Goal: Information Seeking & Learning: Learn about a topic

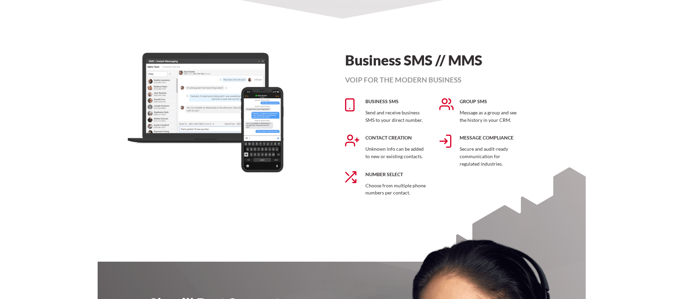
scroll to position [1323, 0]
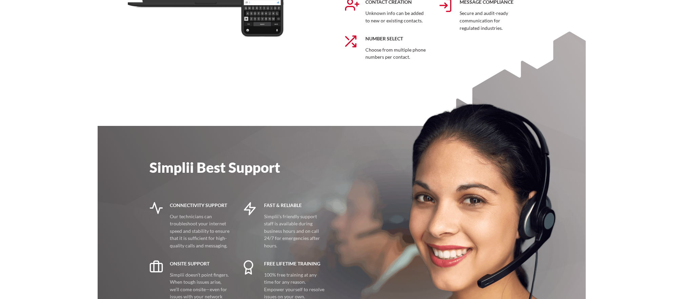
drag, startPoint x: 274, startPoint y: 94, endPoint x: 370, endPoint y: 109, distance: 96.5
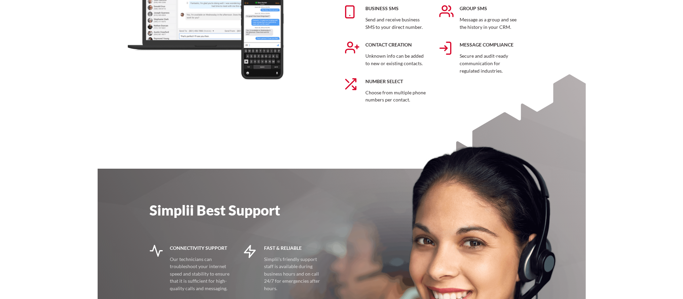
scroll to position [1153, 0]
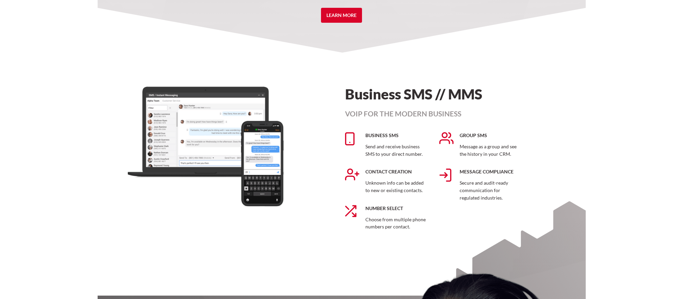
click at [418, 95] on h1 "Business SMS // MMS" at bounding box center [439, 93] width 189 height 15
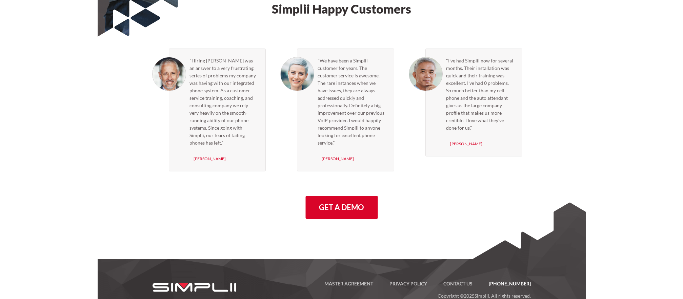
scroll to position [1948, 0]
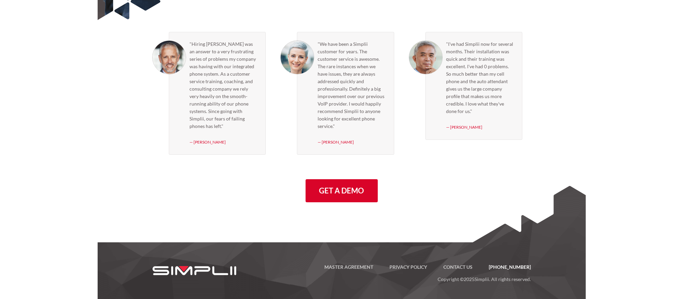
drag, startPoint x: 253, startPoint y: 190, endPoint x: 262, endPoint y: 190, distance: 9.2
click at [253, 190] on div ""Hiring Simplii was an answer to a very frustrating series of problems my compa…" at bounding box center [342, 116] width 391 height 184
click at [514, 266] on link "[PHONE_NUMBER]" at bounding box center [506, 267] width 50 height 8
click at [461, 265] on link "Contact US" at bounding box center [458, 267] width 45 height 8
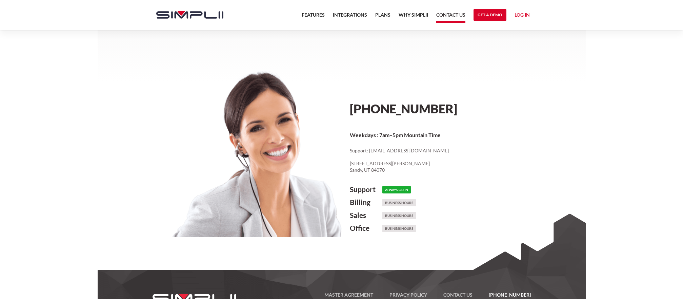
scroll to position [326, 0]
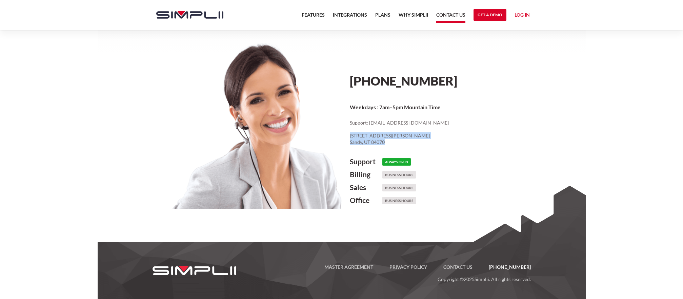
drag, startPoint x: 385, startPoint y: 144, endPoint x: 347, endPoint y: 137, distance: 39.3
click at [347, 137] on div "(888) 787-7670 Weekdays : 7am–5pm Mountain Time Support: cs@simplii.net ‍ 8619 …" at bounding box center [440, 133] width 196 height 181
copy p "8619 South Sandy Parkway, Suite 112 Sandy, UT 84070"
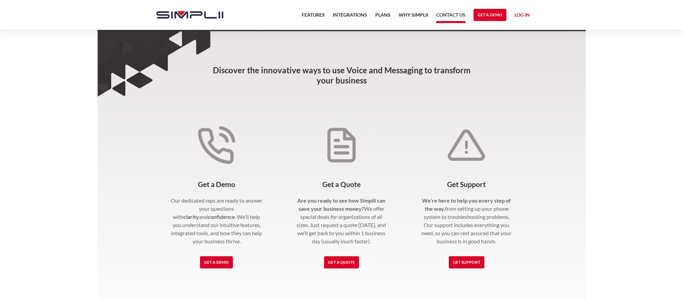
scroll to position [0, 0]
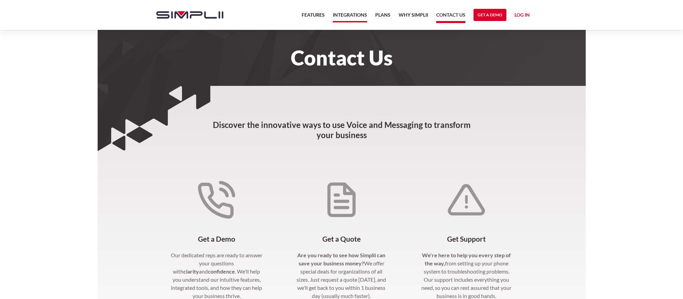
click at [358, 17] on link "Integrations" at bounding box center [350, 17] width 34 height 12
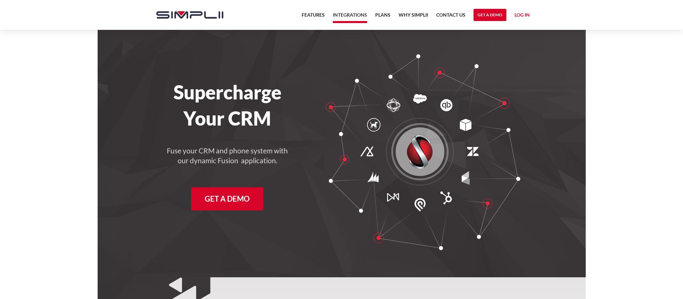
click at [215, 81] on h1 "Supercharge" at bounding box center [228, 92] width 156 height 23
click at [314, 15] on link "Features" at bounding box center [313, 17] width 23 height 12
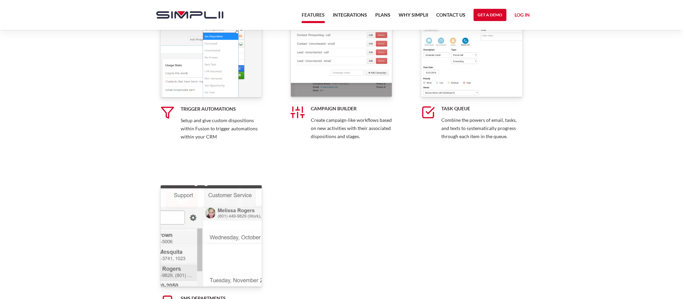
scroll to position [1425, 0]
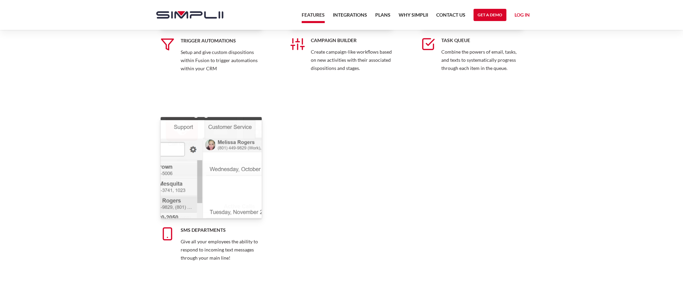
drag, startPoint x: 625, startPoint y: 169, endPoint x: 603, endPoint y: 171, distance: 22.2
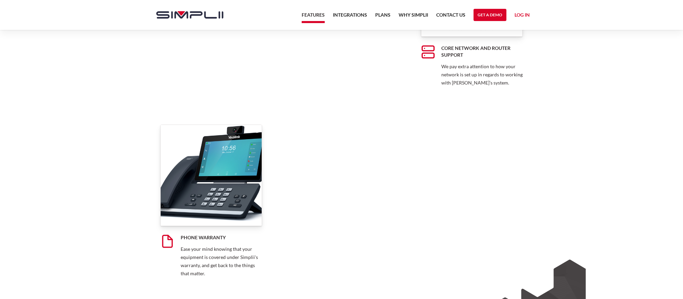
scroll to position [5354, 0]
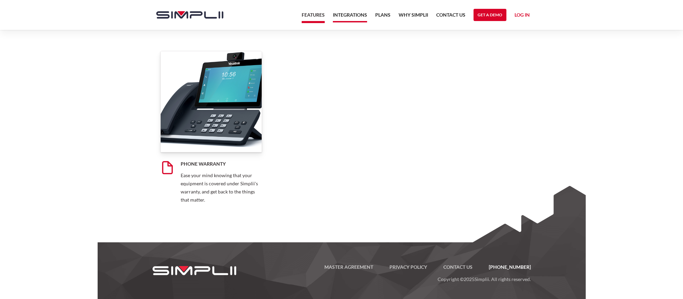
click at [349, 11] on link "Integrations" at bounding box center [350, 17] width 34 height 12
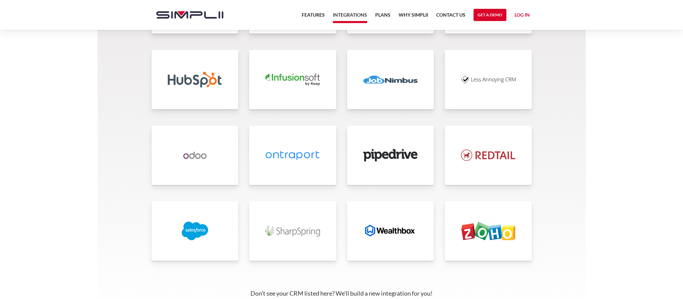
scroll to position [1594, 0]
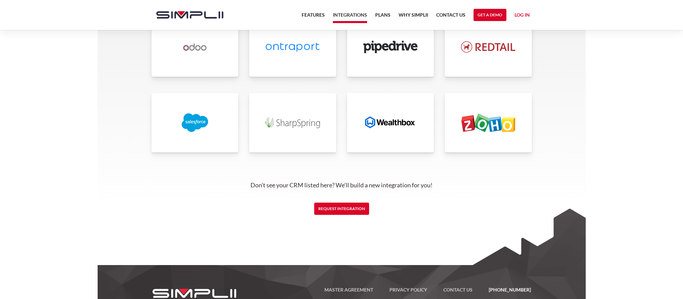
click at [399, 133] on link at bounding box center [390, 122] width 87 height 59
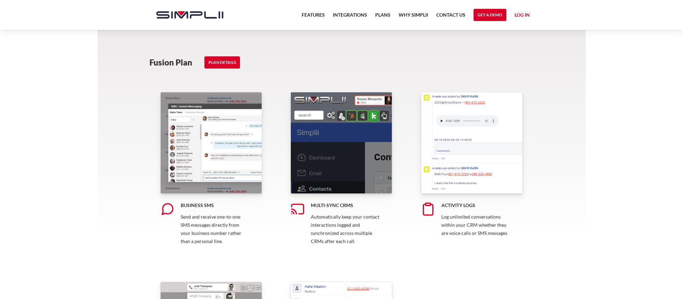
scroll to position [339, 0]
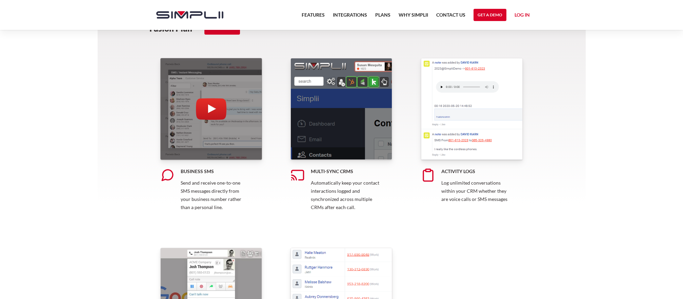
click at [214, 105] on img "open lightbox" at bounding box center [211, 108] width 31 height 21
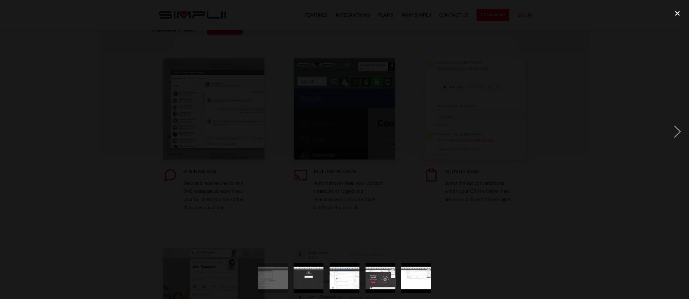
click at [675, 15] on div "close lightbox" at bounding box center [676, 13] width 23 height 15
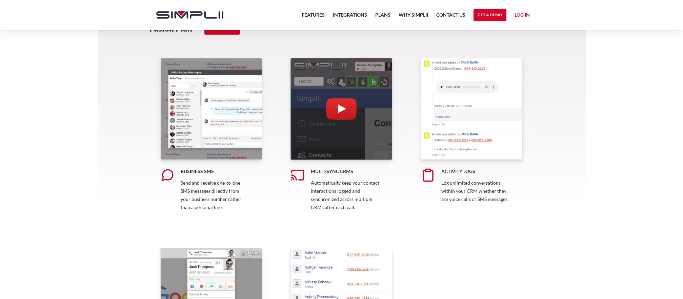
click at [346, 113] on img "open lightbox" at bounding box center [341, 108] width 31 height 21
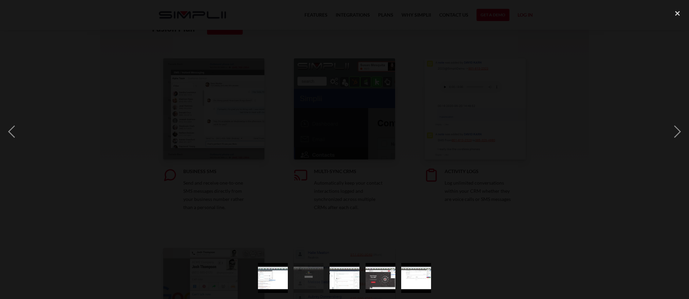
click at [594, 36] on div at bounding box center [344, 131] width 689 height 251
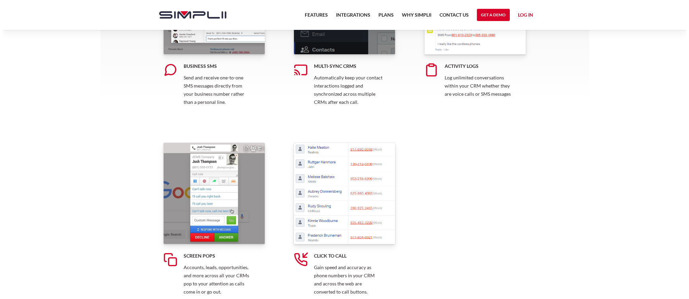
scroll to position [407, 0]
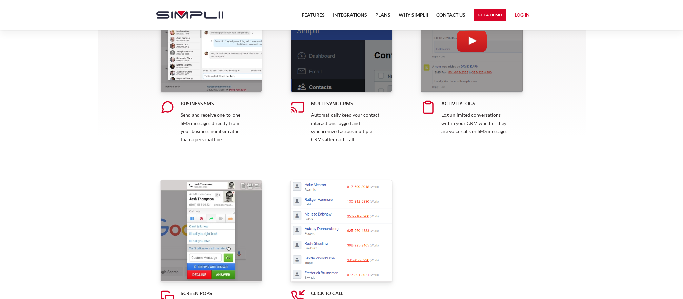
click at [503, 72] on div "open lightbox" at bounding box center [472, 41] width 102 height 102
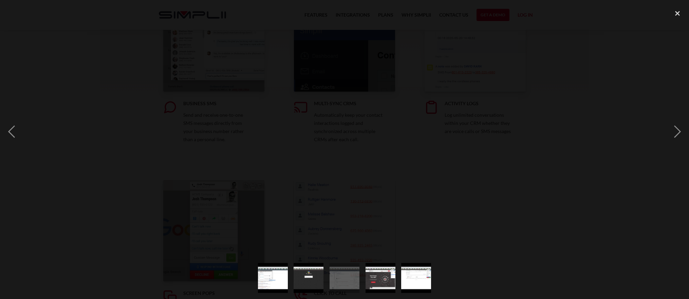
click at [625, 31] on div at bounding box center [344, 131] width 689 height 251
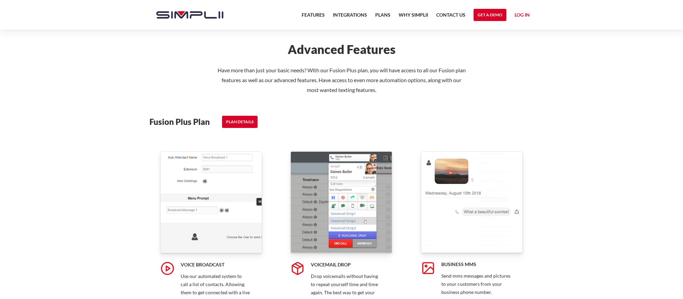
scroll to position [950, 0]
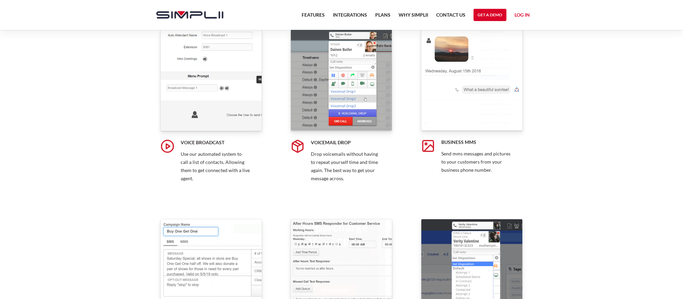
click at [576, 98] on section "Integrated Features Here are some of the great features available to you with F…" at bounding box center [342, 51] width 488 height 1502
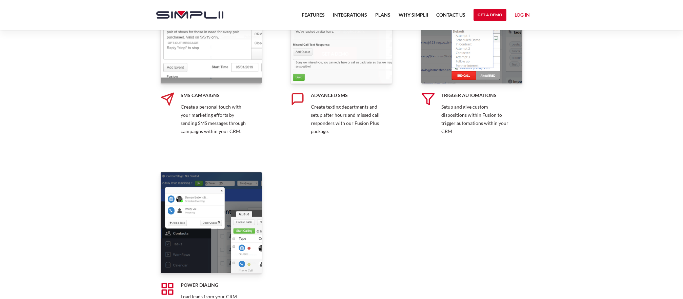
scroll to position [1187, 0]
